Goal: Task Accomplishment & Management: Complete application form

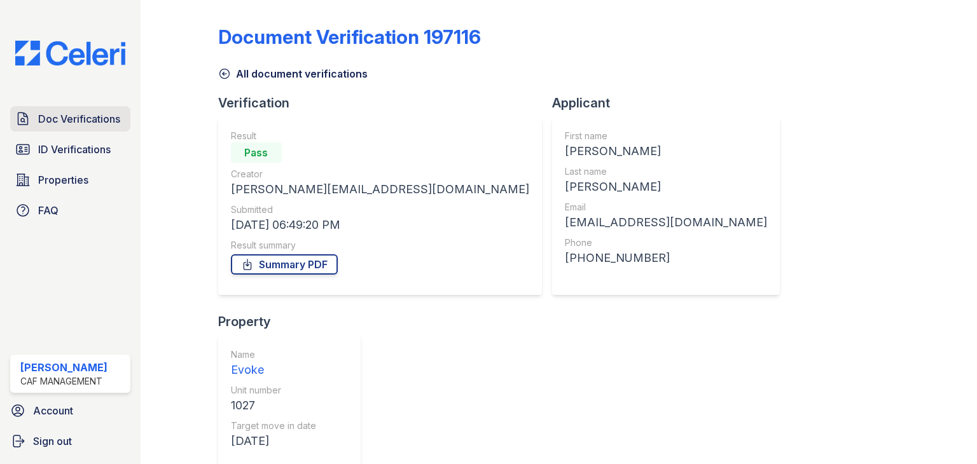
click at [79, 122] on span "Doc Verifications" at bounding box center [79, 118] width 82 height 15
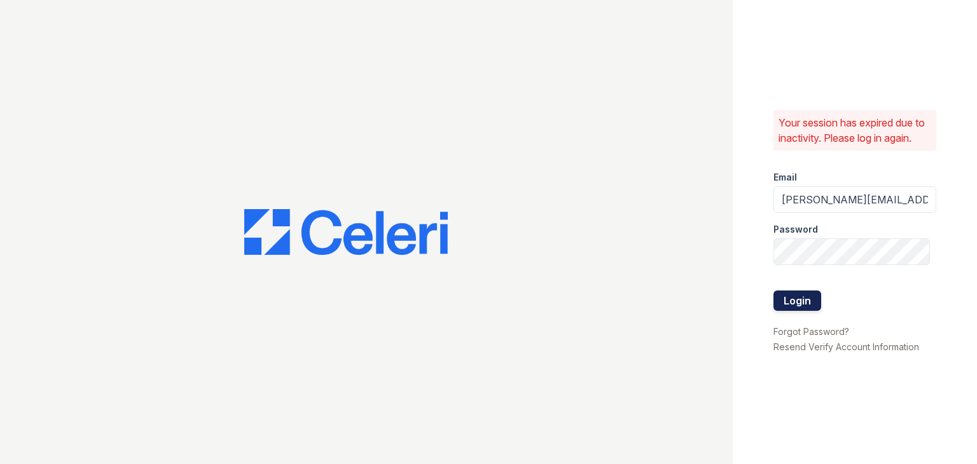
click at [793, 306] on button "Login" at bounding box center [797, 301] width 48 height 20
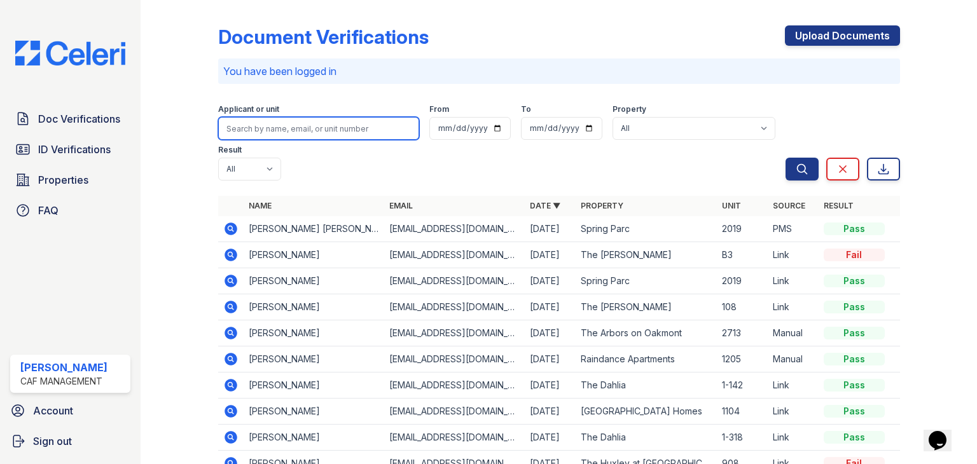
click at [303, 132] on input "search" at bounding box center [318, 128] width 201 height 23
type input "[PERSON_NAME]"
click at [785, 158] on button "Search" at bounding box center [801, 169] width 33 height 23
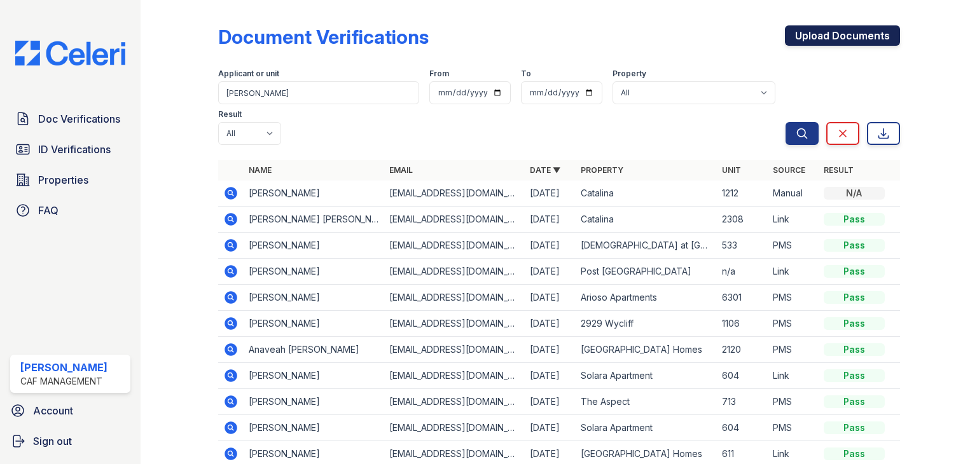
click at [814, 39] on link "Upload Documents" at bounding box center [842, 35] width 115 height 20
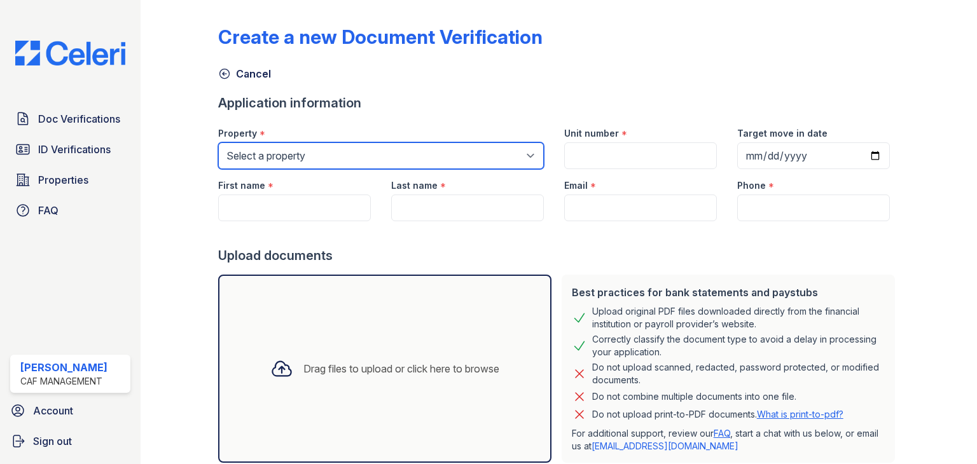
click at [376, 154] on select "Select a property [STREET_ADDRESS] Arioso Apartments [GEOGRAPHIC_DATA] Apartmen…" at bounding box center [381, 155] width 326 height 27
select select "4565"
click at [218, 142] on select "Select a property [STREET_ADDRESS] Arioso Apartments [GEOGRAPHIC_DATA] Apartmen…" at bounding box center [381, 155] width 326 height 27
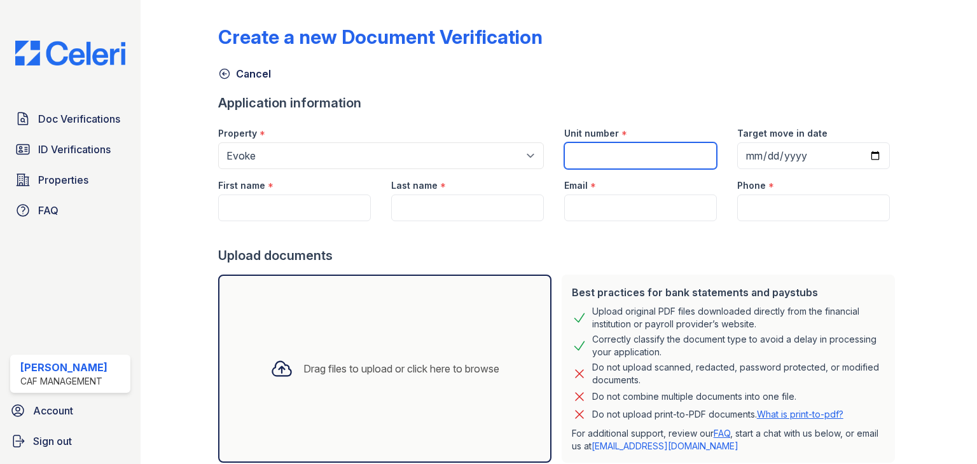
click at [626, 156] on input "Unit number" at bounding box center [640, 155] width 153 height 27
type input "2050"
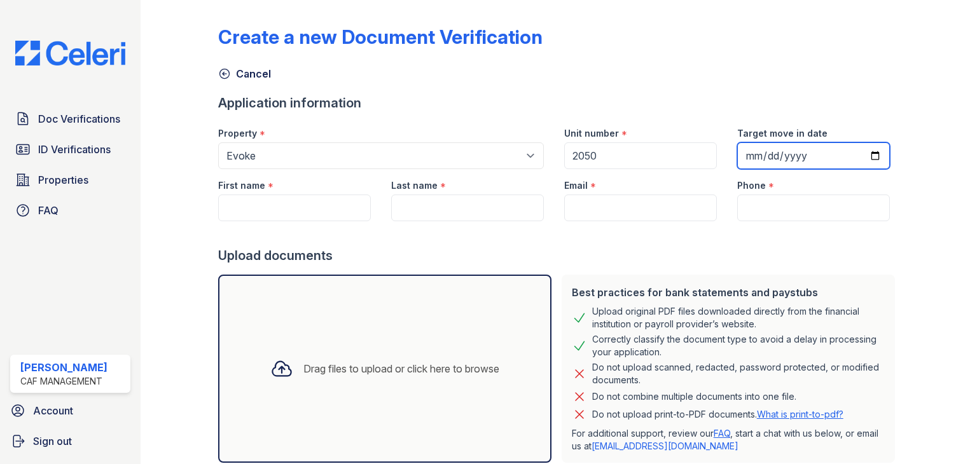
click at [868, 158] on input "Target move in date" at bounding box center [813, 155] width 153 height 27
type input "[DATE]"
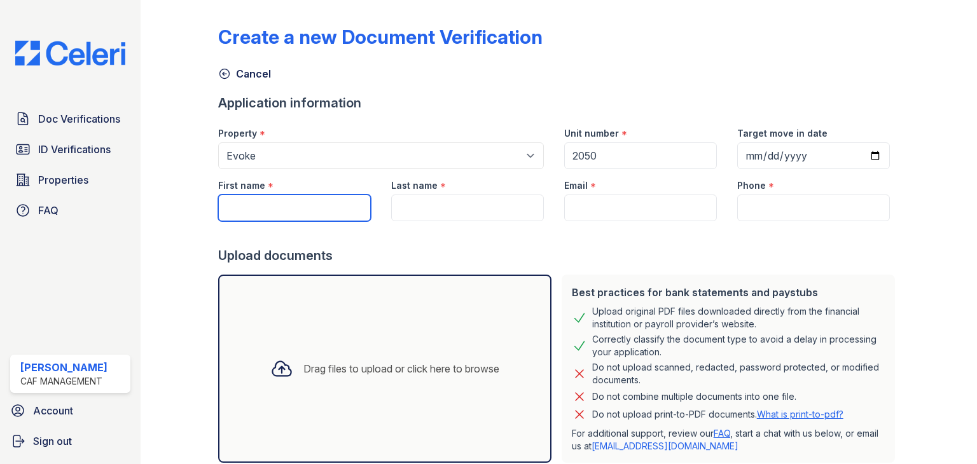
click at [298, 199] on input "First name" at bounding box center [294, 208] width 153 height 27
type input "[PERSON_NAME]"
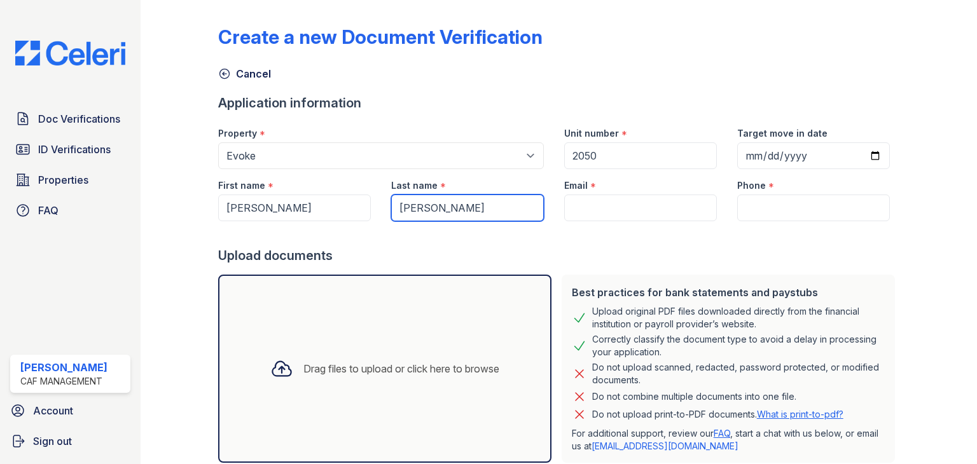
click at [445, 209] on input "[PERSON_NAME]" at bounding box center [467, 208] width 153 height 27
type input "[PERSON_NAME] [PERSON_NAME]"
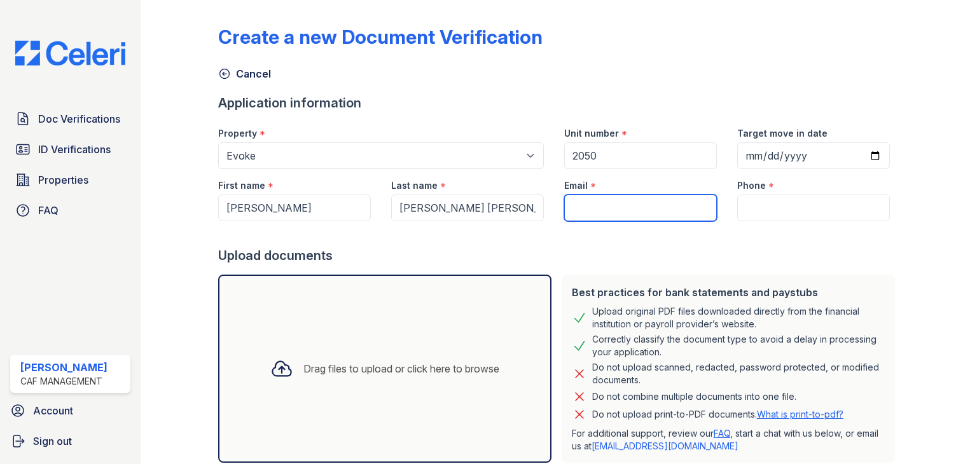
click at [579, 212] on input "Email" at bounding box center [640, 208] width 153 height 27
